Goal: Task Accomplishment & Management: Complete application form

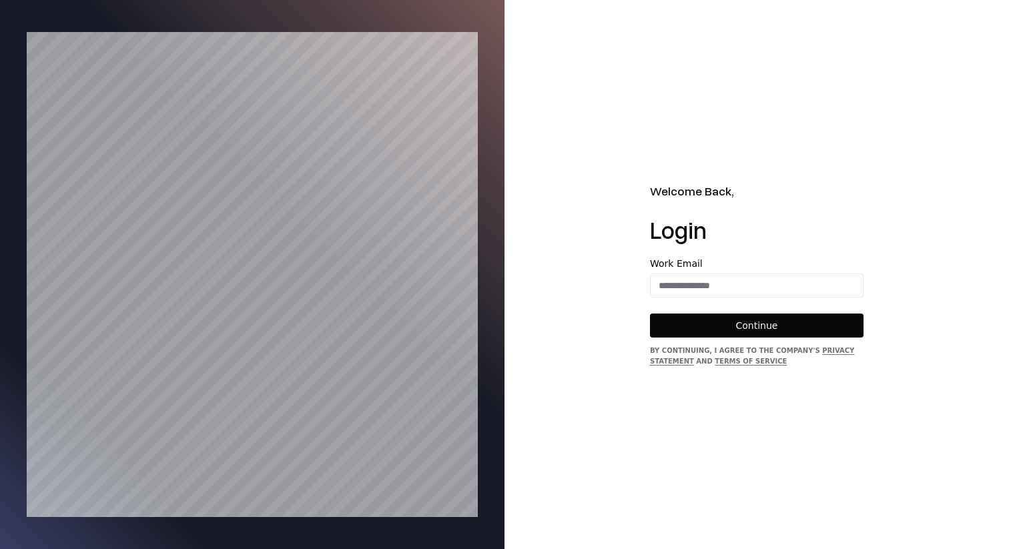
type input "**********"
click at [789, 323] on button "Continue" at bounding box center [757, 326] width 214 height 24
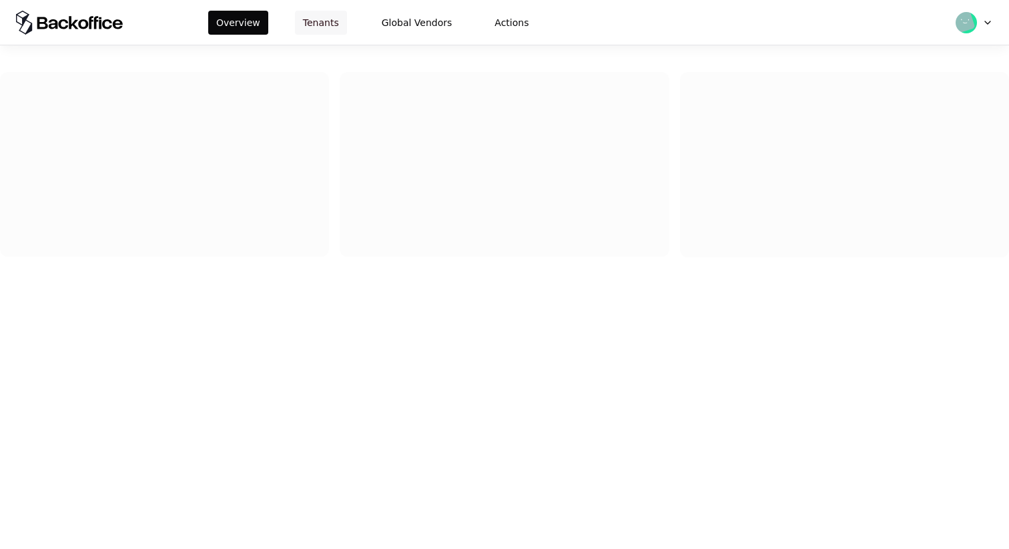
click at [326, 21] on button "Tenants" at bounding box center [321, 23] width 52 height 24
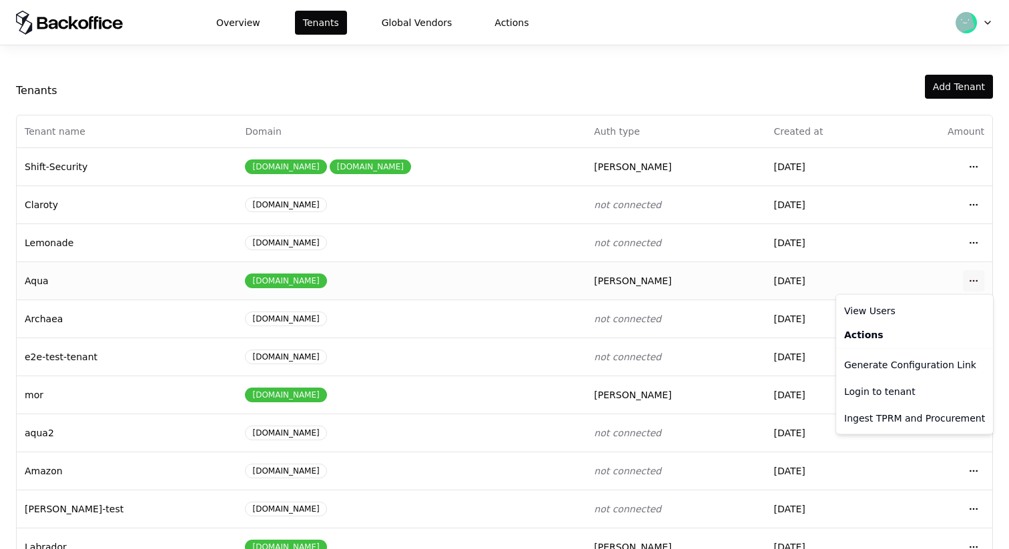
click at [980, 278] on html "Overview Tenants Global Vendors Actions Tenants Add Tenant Tenant name Domain A…" at bounding box center [504, 274] width 1009 height 549
click at [890, 398] on div "Login to tenant" at bounding box center [914, 391] width 151 height 27
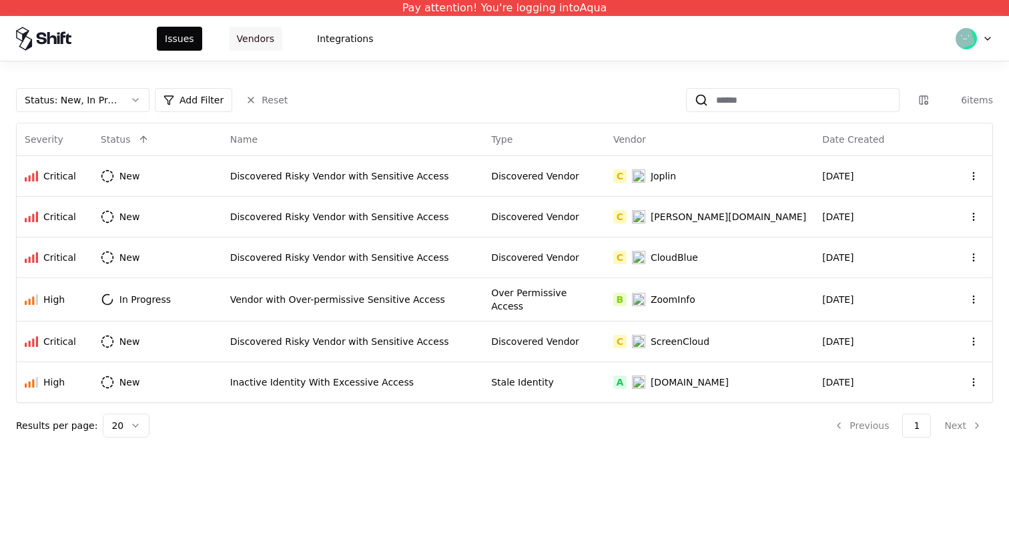
click at [252, 35] on button "Vendors" at bounding box center [255, 39] width 53 height 24
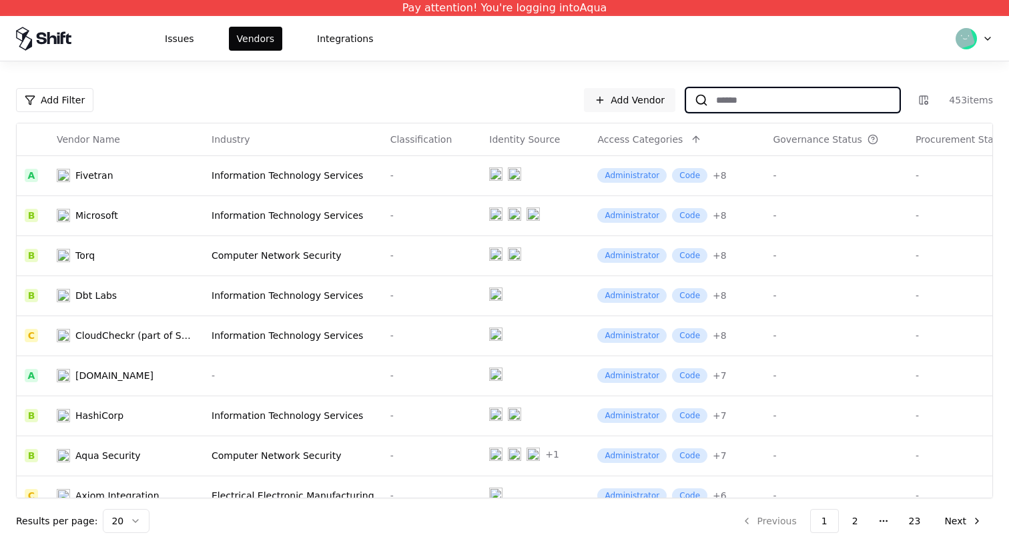
click at [755, 94] on input at bounding box center [803, 100] width 191 height 24
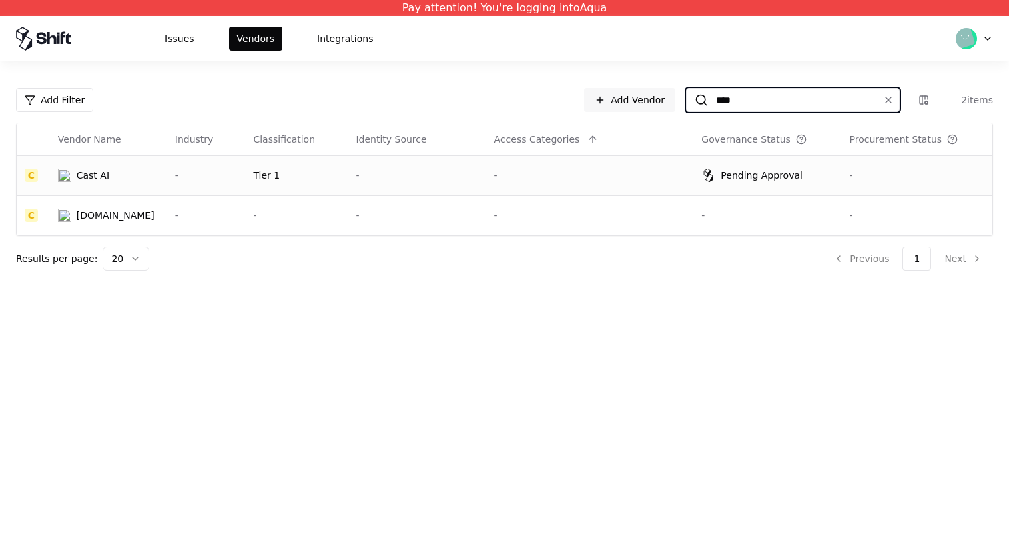
type input "****"
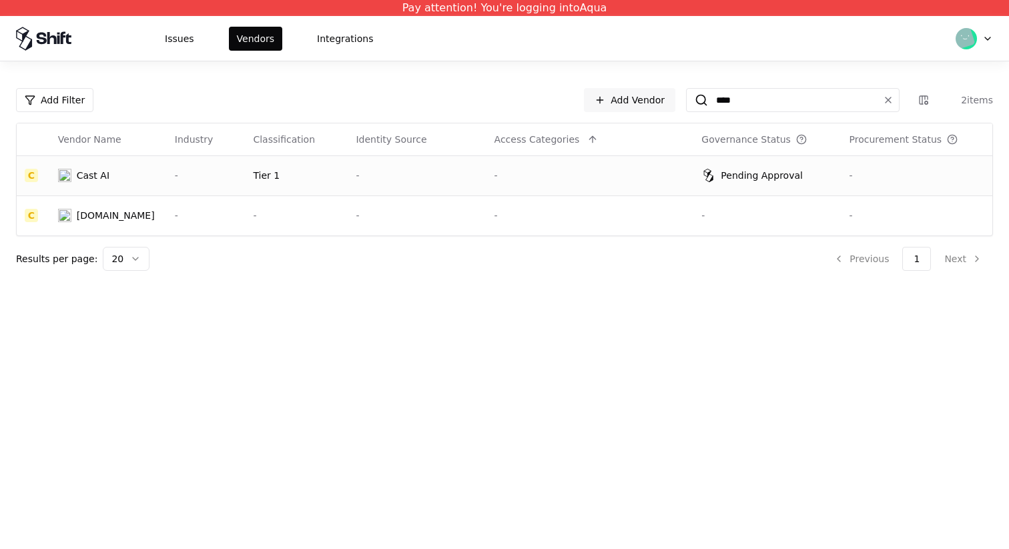
click at [378, 174] on div "-" at bounding box center [417, 175] width 122 height 13
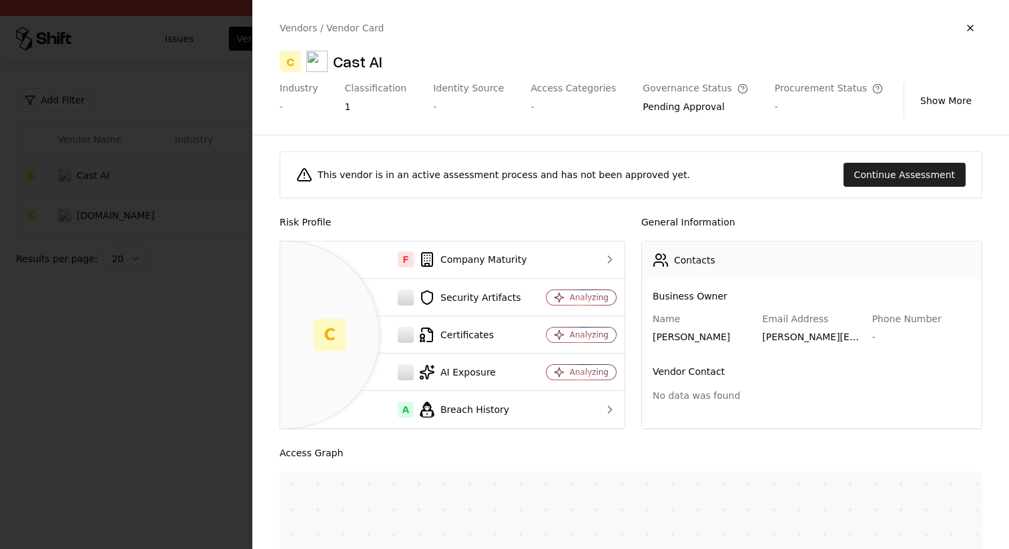
click at [932, 170] on button "Continue Assessment" at bounding box center [905, 175] width 122 height 24
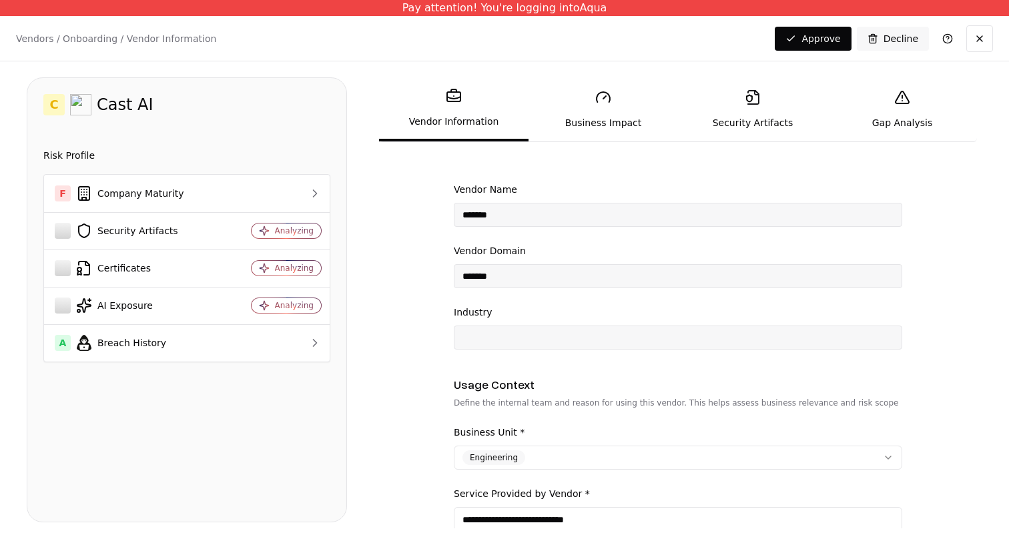
scroll to position [85, 0]
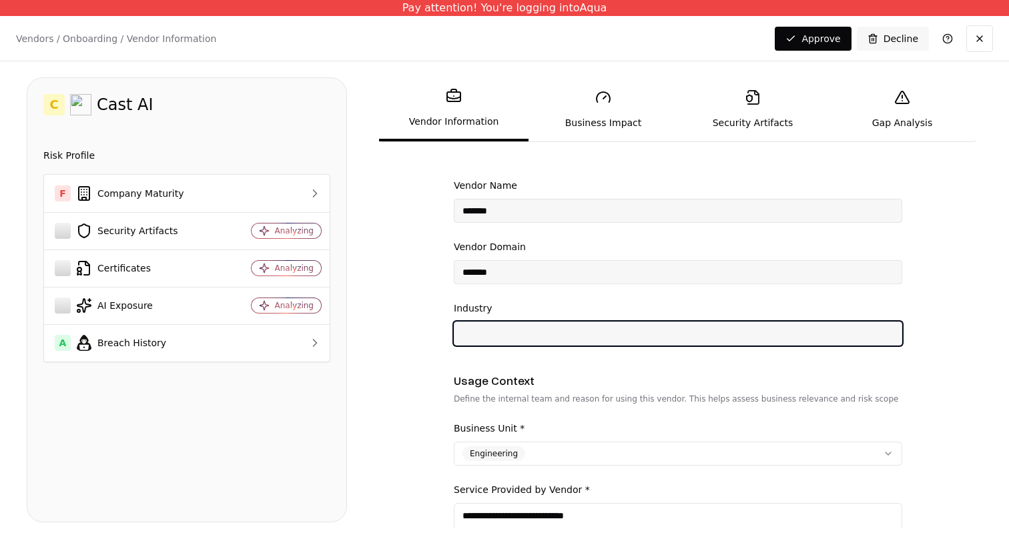
click at [536, 339] on input "Industry" at bounding box center [677, 334] width 447 height 24
click at [536, 338] on input "Industry" at bounding box center [677, 334] width 447 height 24
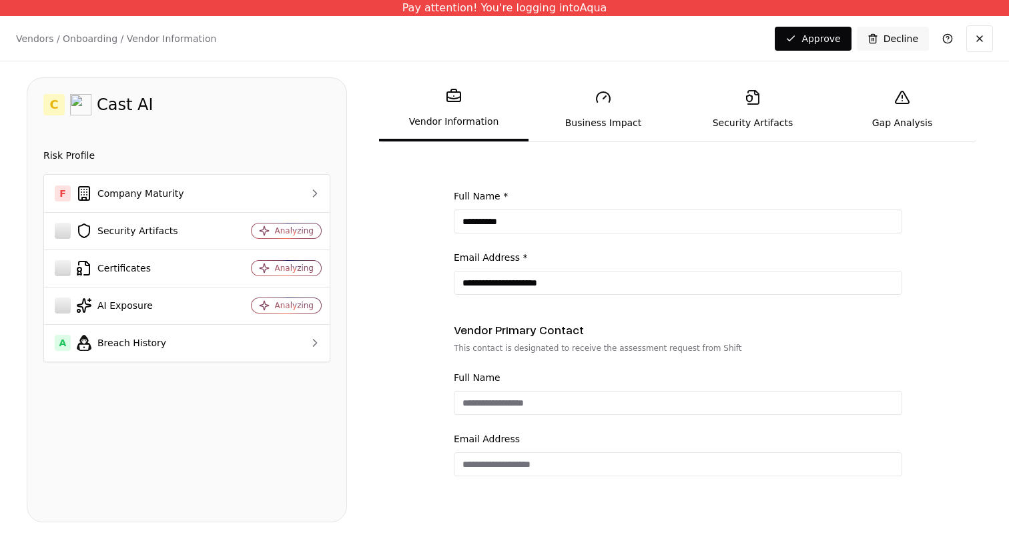
scroll to position [529, 0]
click at [600, 105] on icon at bounding box center [603, 97] width 16 height 16
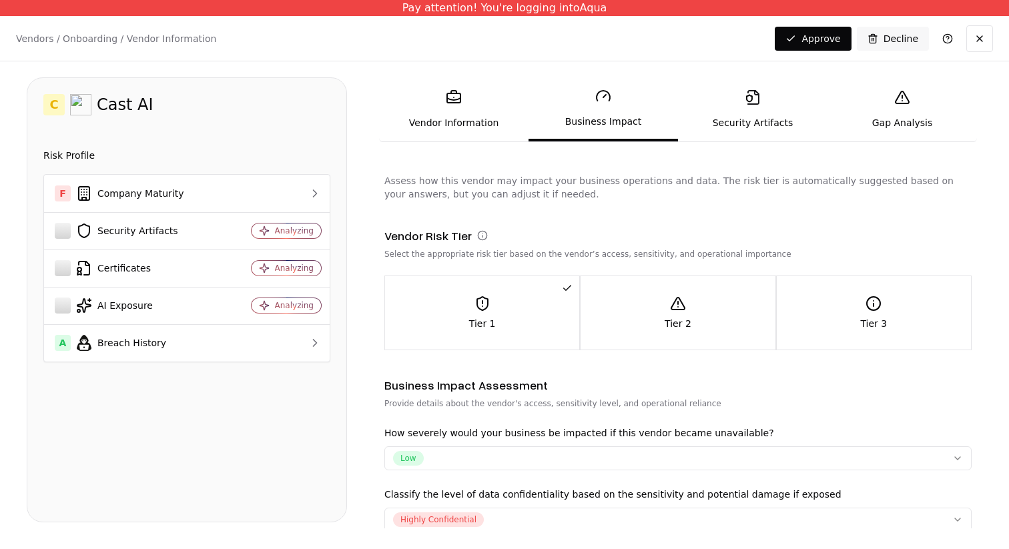
click at [746, 89] on link "Security Artifacts" at bounding box center [752, 109] width 149 height 61
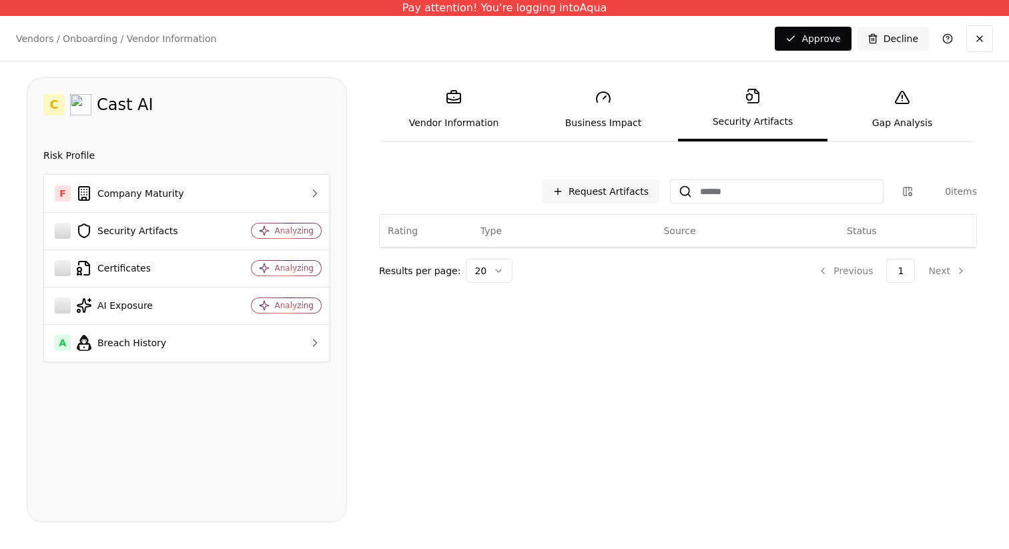
click at [681, 90] on body "Pay attention! You're logging into Aqua Vendors / Onboarding / Vendor Informati…" at bounding box center [504, 274] width 1009 height 549
click at [614, 108] on body "Pay attention! You're logging into Aqua Vendors / Onboarding / Vendor Informati…" at bounding box center [504, 274] width 1009 height 549
click at [614, 108] on link "Business Impact" at bounding box center [603, 109] width 149 height 61
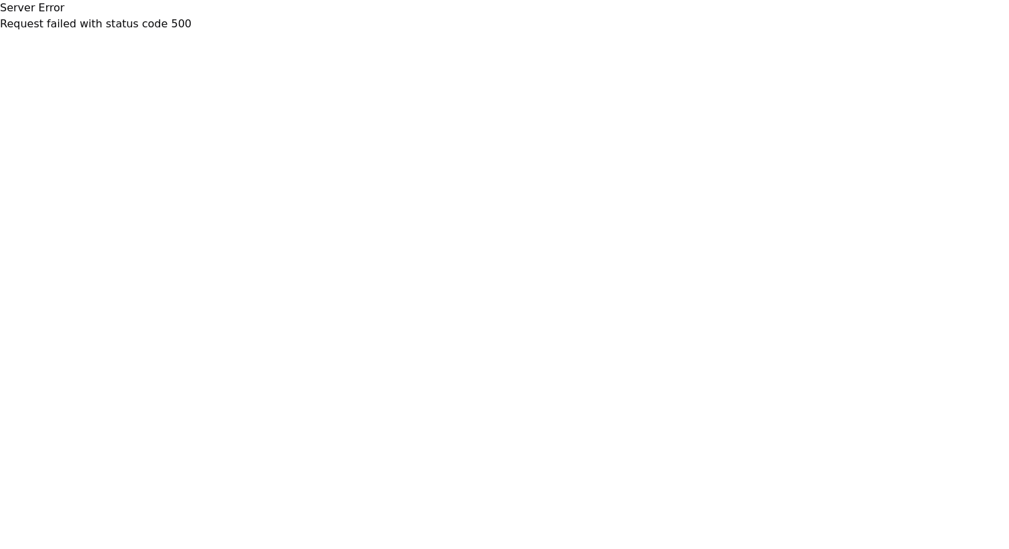
click at [519, 219] on body "Server Error Request failed with status code 500" at bounding box center [504, 274] width 1009 height 549
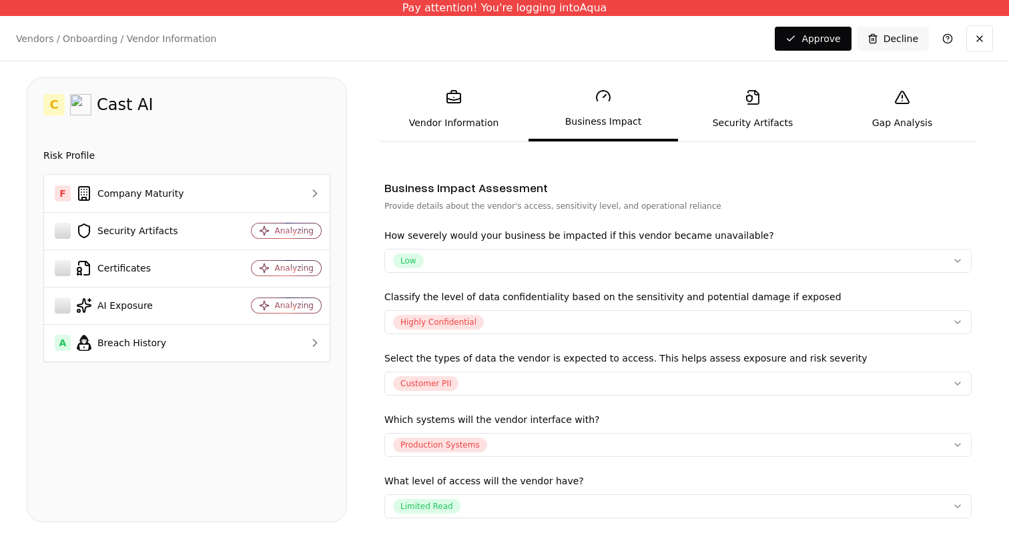
scroll to position [241, 0]
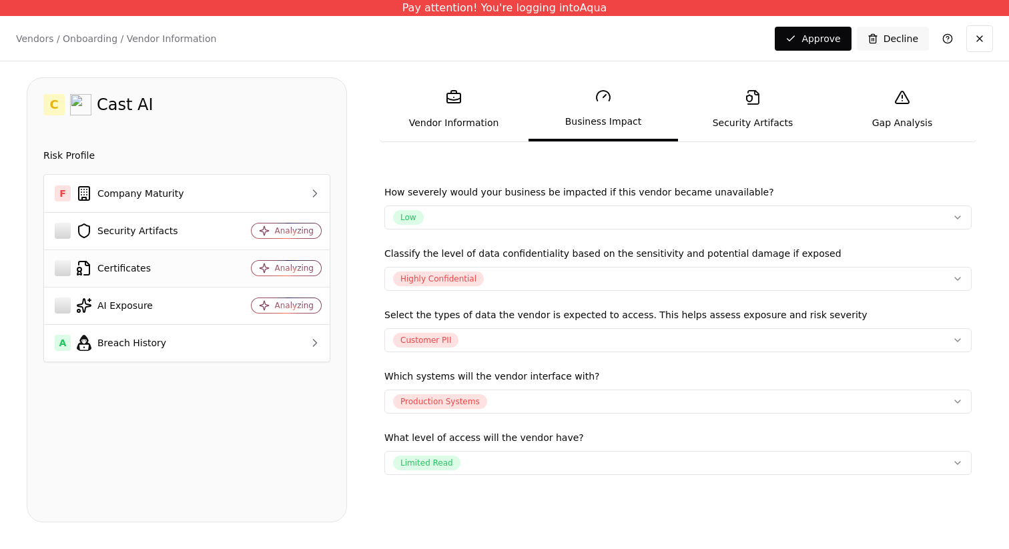
click at [171, 280] on td "Certificates" at bounding box center [134, 268] width 181 height 37
click at [188, 259] on td "Certificates" at bounding box center [134, 268] width 181 height 37
click at [177, 226] on div "Security Artifacts" at bounding box center [134, 231] width 159 height 16
click at [177, 332] on td "A Breach History" at bounding box center [134, 342] width 181 height 37
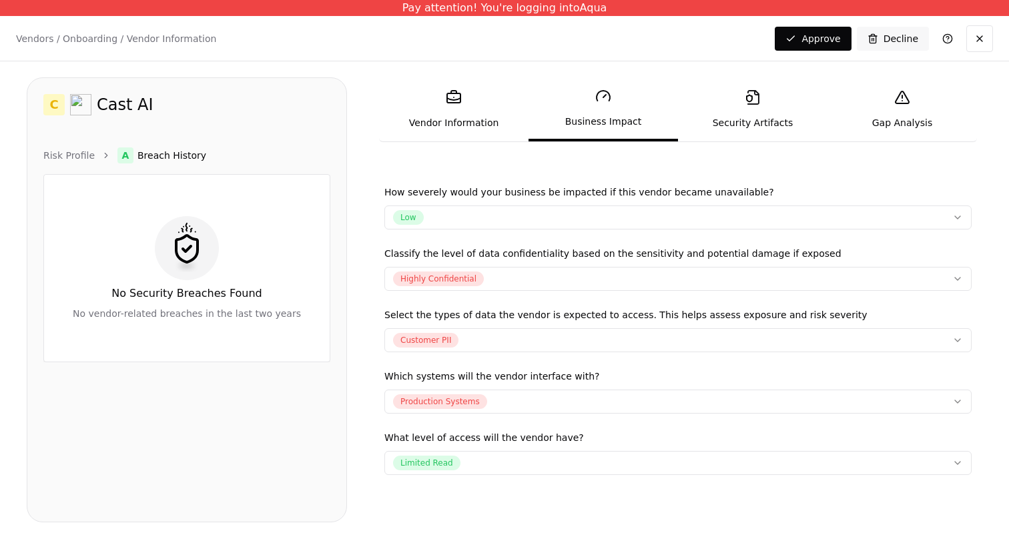
click at [181, 301] on div "No Security Breaches Found" at bounding box center [186, 294] width 151 height 16
click at [85, 151] on link "Risk Profile" at bounding box center [68, 155] width 51 height 13
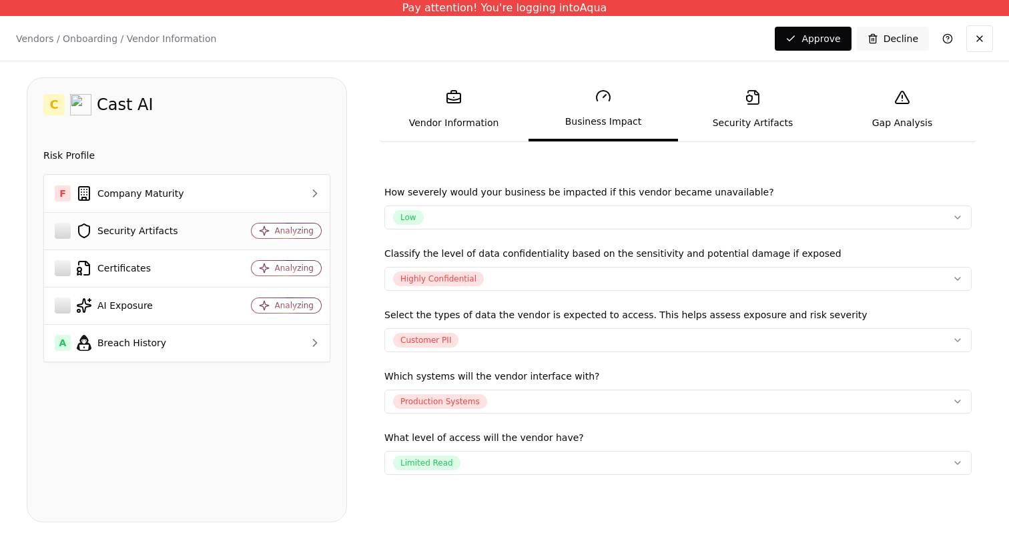
click at [167, 232] on div "Security Artifacts" at bounding box center [134, 231] width 159 height 16
click at [306, 203] on td at bounding box center [277, 193] width 105 height 37
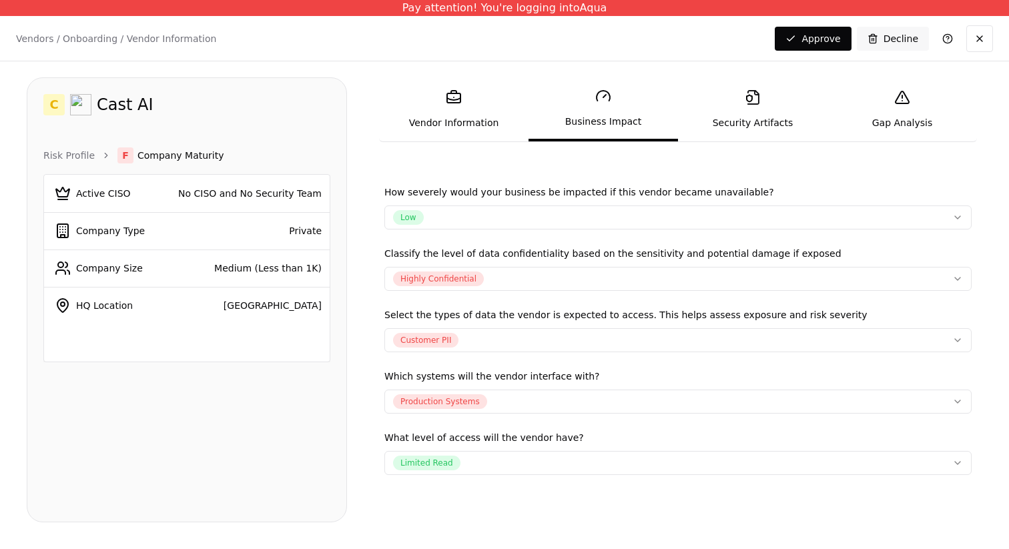
click at [67, 165] on div "Risk Profile F Company Maturity Active CISO No CISO and No Security Team Compan…" at bounding box center [186, 254] width 287 height 215
click at [67, 160] on link "Risk Profile" at bounding box center [68, 155] width 51 height 13
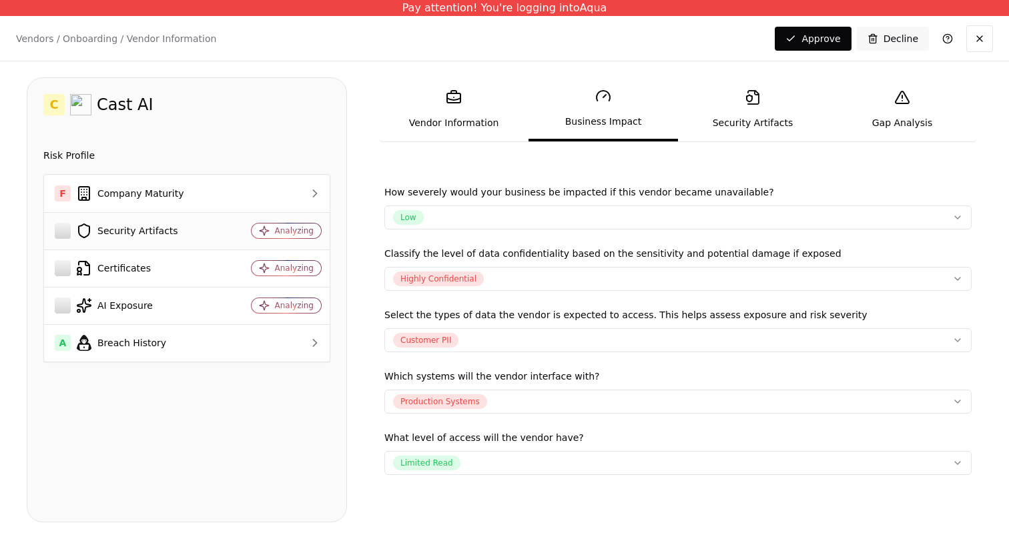
click at [161, 232] on div "Security Artifacts" at bounding box center [134, 231] width 159 height 16
click at [136, 272] on div "Certificates" at bounding box center [134, 268] width 159 height 16
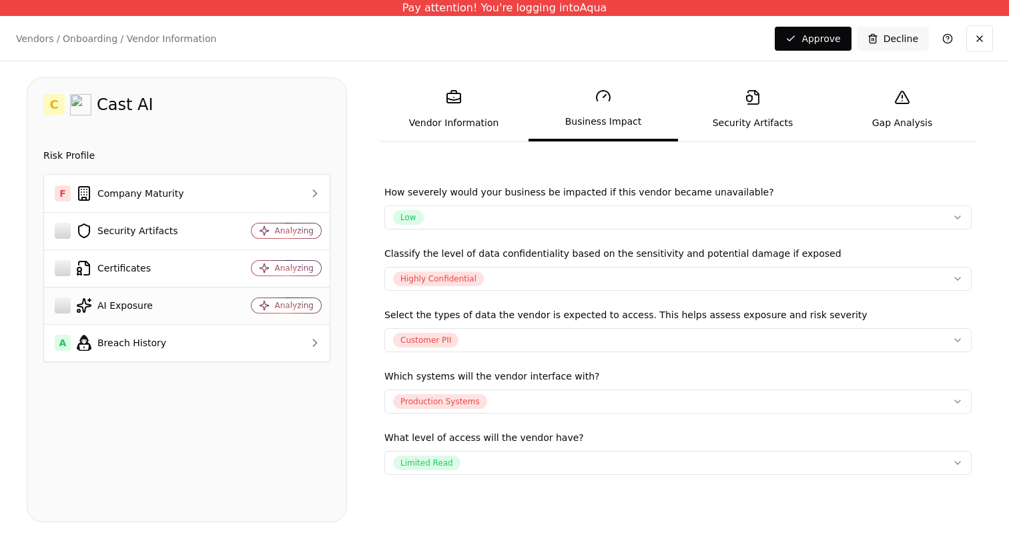
click at [133, 302] on div "AI Exposure" at bounding box center [134, 306] width 159 height 16
click at [283, 154] on div "Risk Profile" at bounding box center [186, 155] width 287 height 16
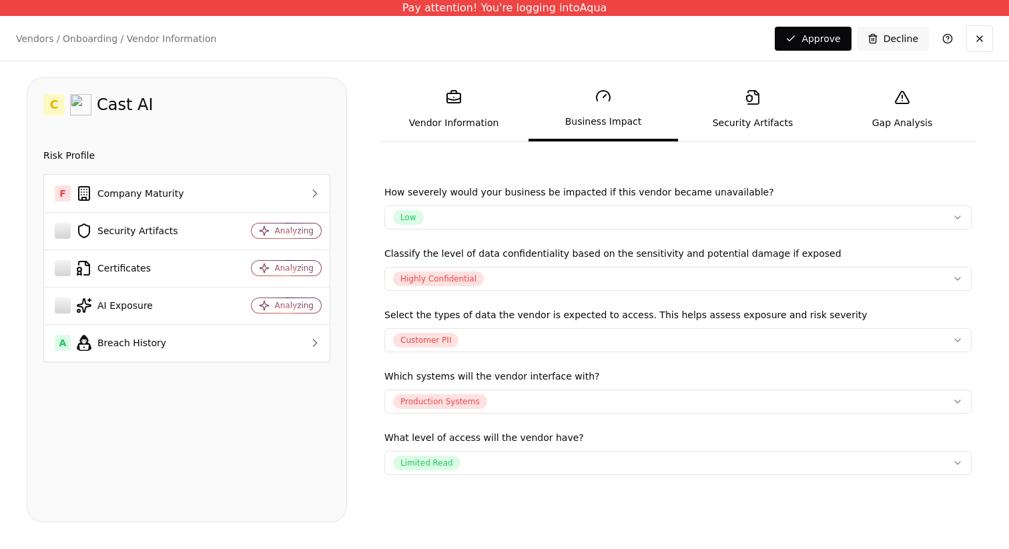
click at [472, 117] on link "Vendor Information" at bounding box center [453, 109] width 149 height 61
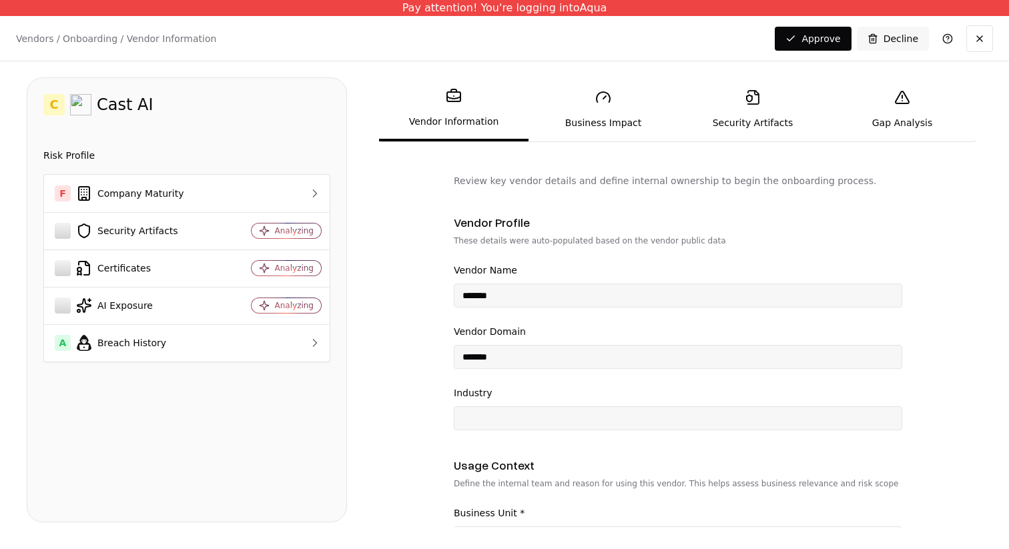
click at [611, 107] on link "Business Impact" at bounding box center [603, 109] width 149 height 61
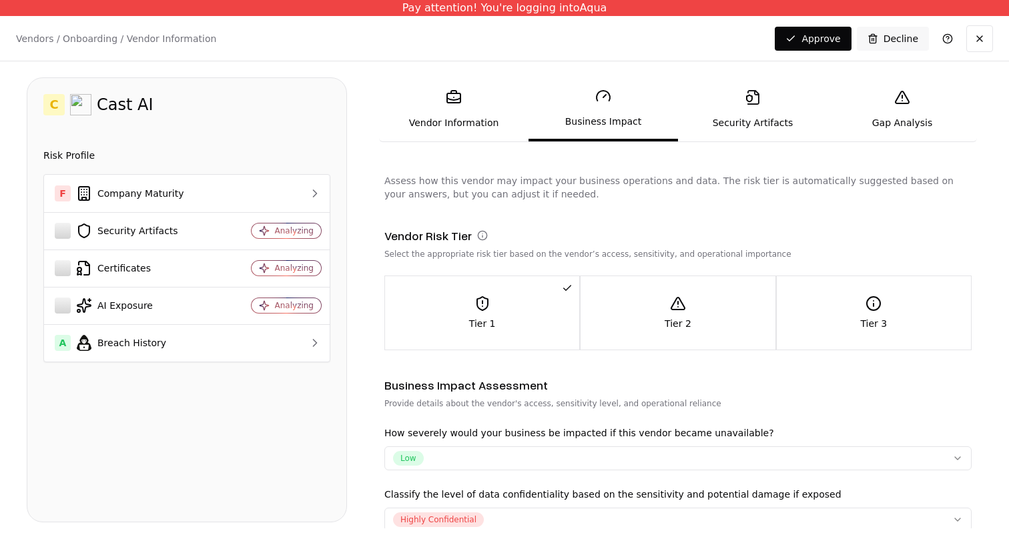
click at [717, 104] on link "Security Artifacts" at bounding box center [752, 109] width 149 height 61
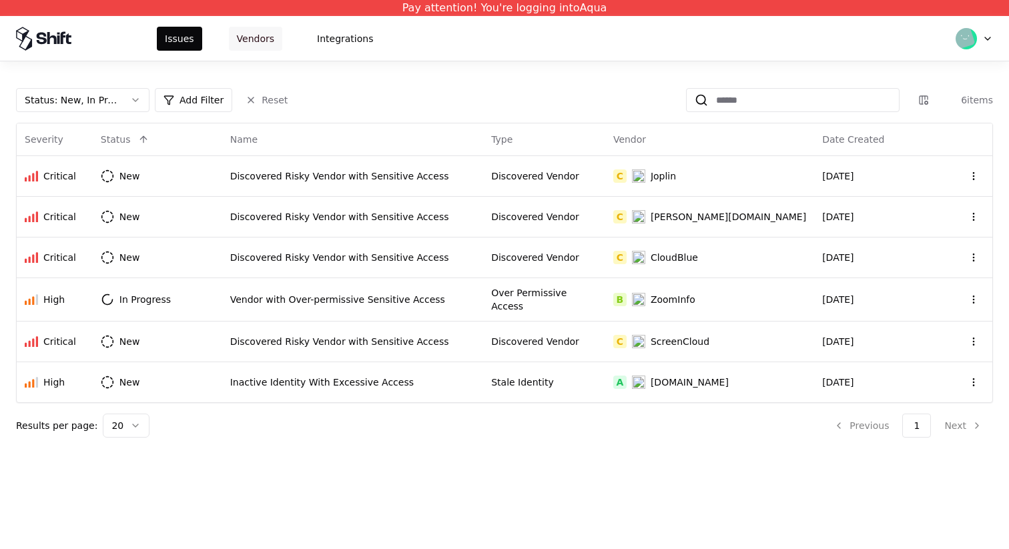
click at [256, 43] on button "Vendors" at bounding box center [255, 39] width 53 height 24
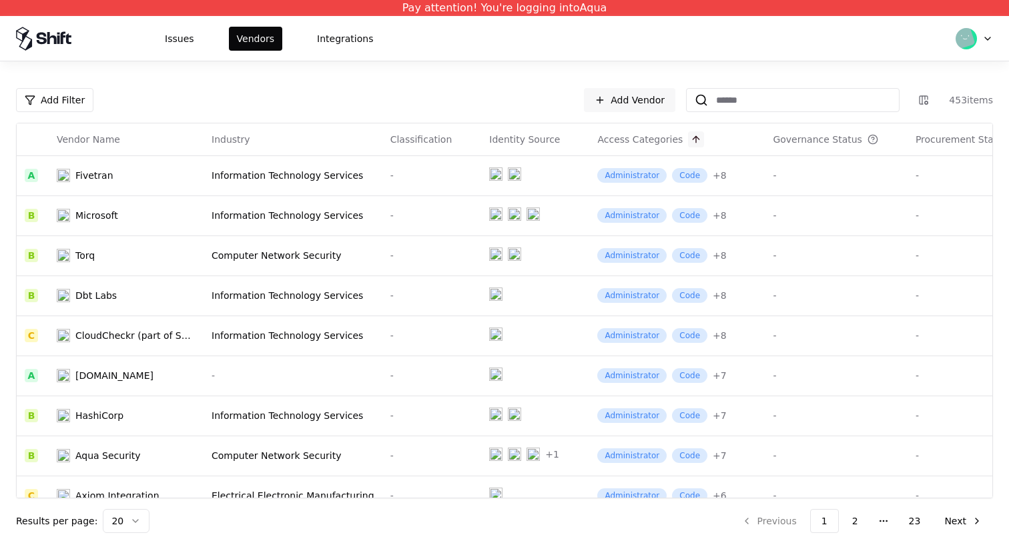
click at [688, 139] on button at bounding box center [696, 139] width 16 height 16
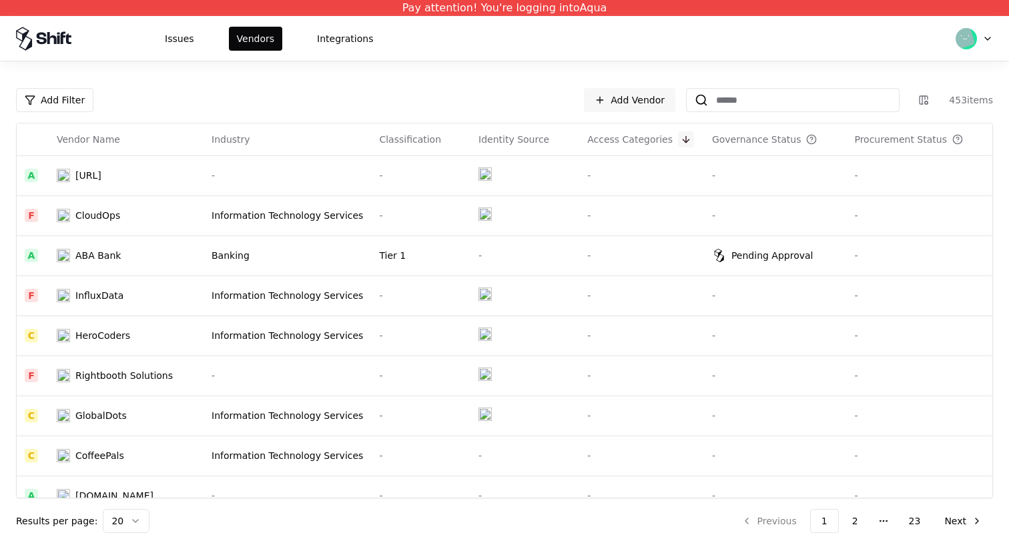
click at [678, 142] on button at bounding box center [686, 139] width 16 height 16
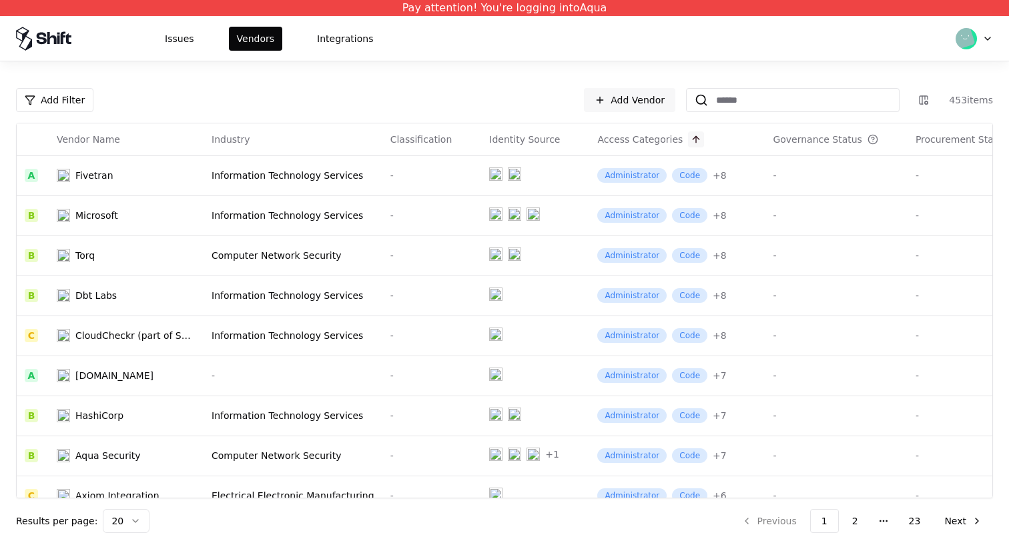
click at [688, 146] on button at bounding box center [696, 139] width 16 height 16
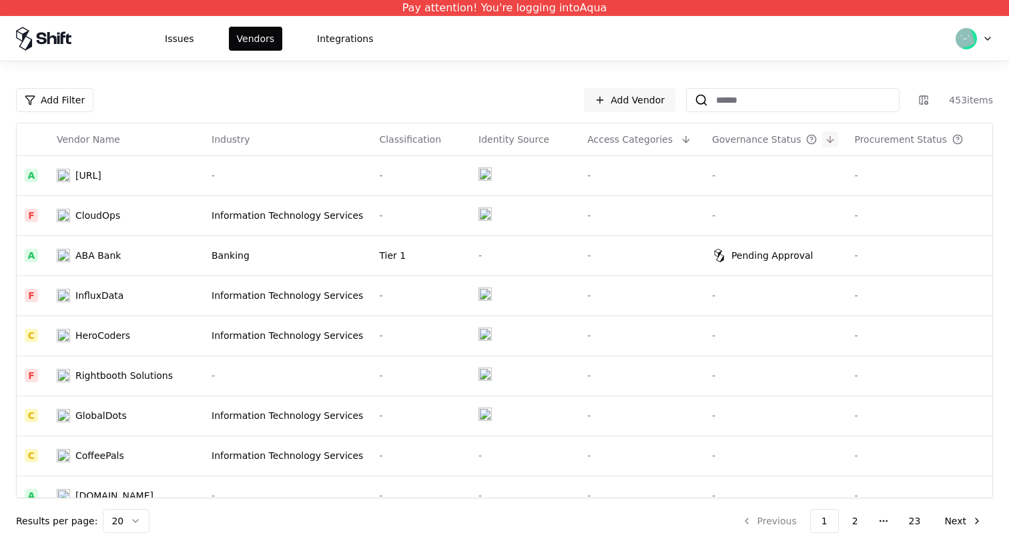
click at [838, 135] on button at bounding box center [830, 139] width 16 height 16
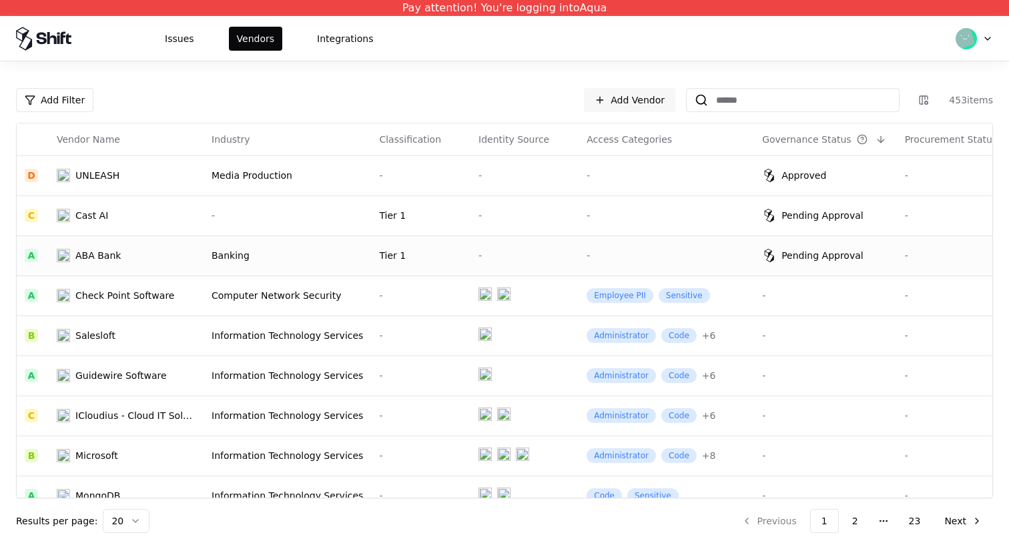
click at [101, 255] on div "ABA Bank" at bounding box center [97, 255] width 45 height 13
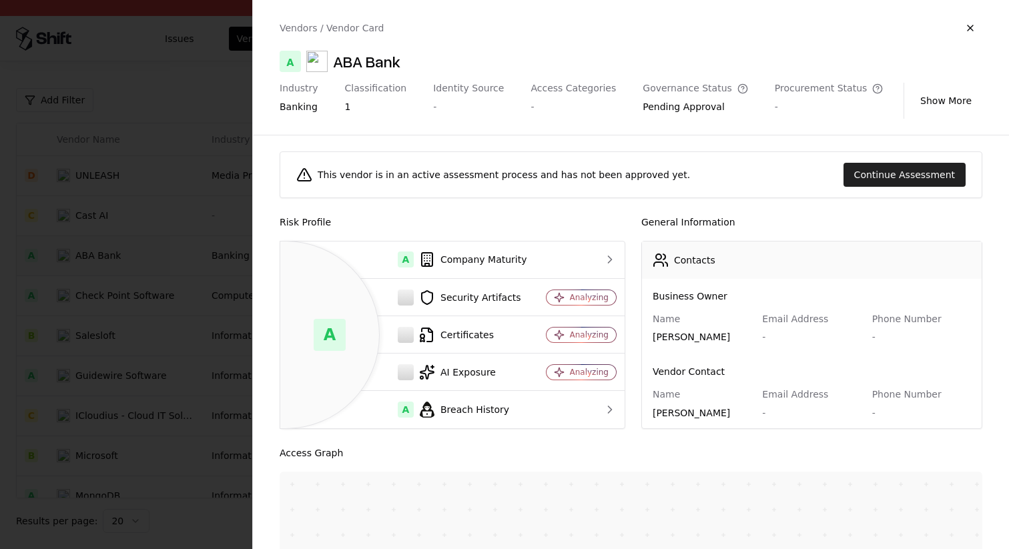
click at [894, 174] on button "Continue Assessment" at bounding box center [905, 175] width 122 height 24
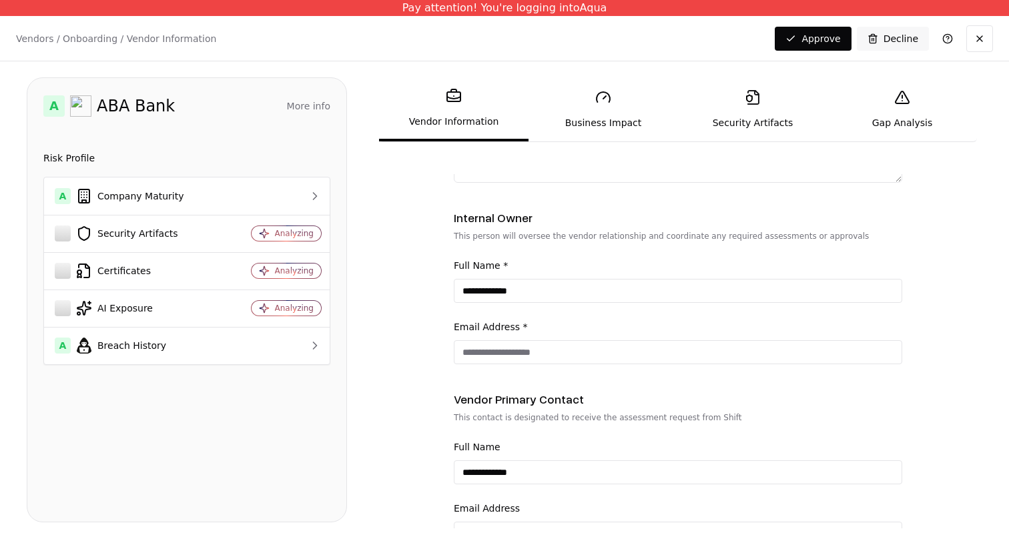
scroll to position [453, 0]
